Goal: Find specific page/section: Find specific page/section

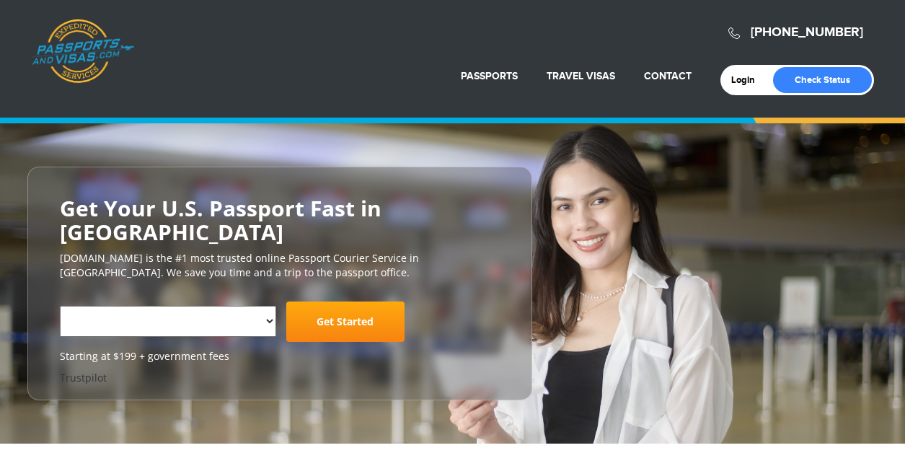
select select "**********"
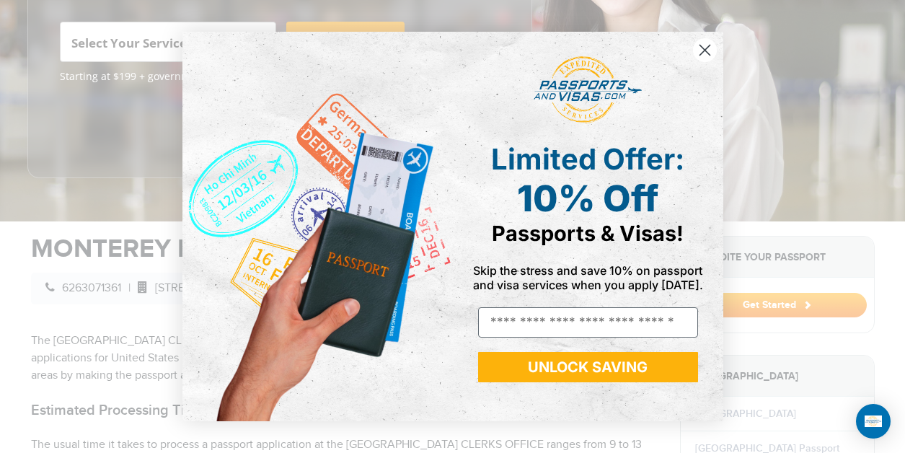
scroll to position [285, 0]
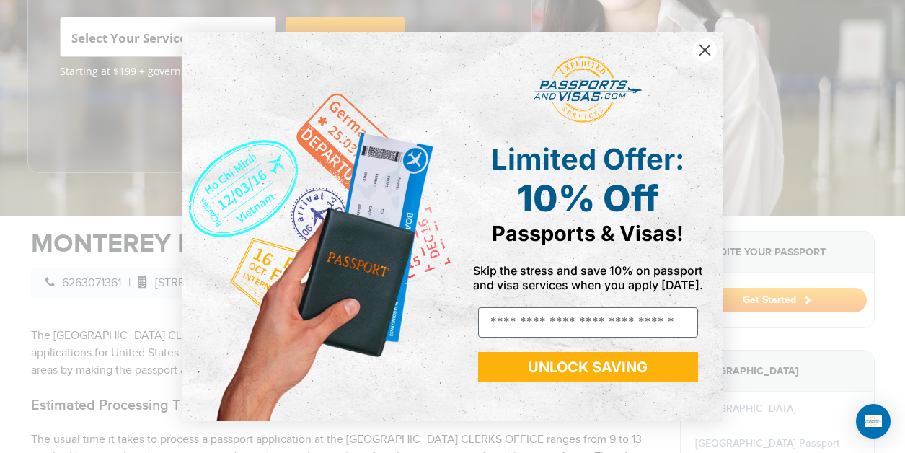
click at [701, 48] on circle "Close dialog" at bounding box center [704, 50] width 24 height 24
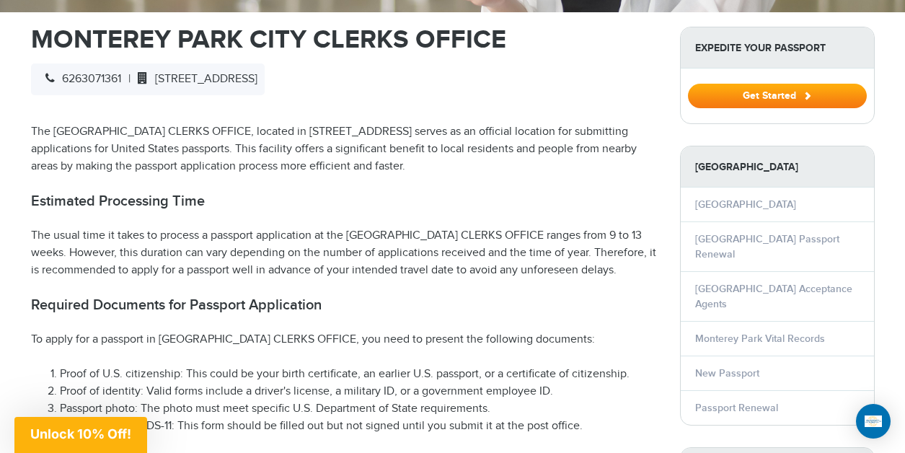
scroll to position [484, 0]
